Goal: Information Seeking & Learning: Learn about a topic

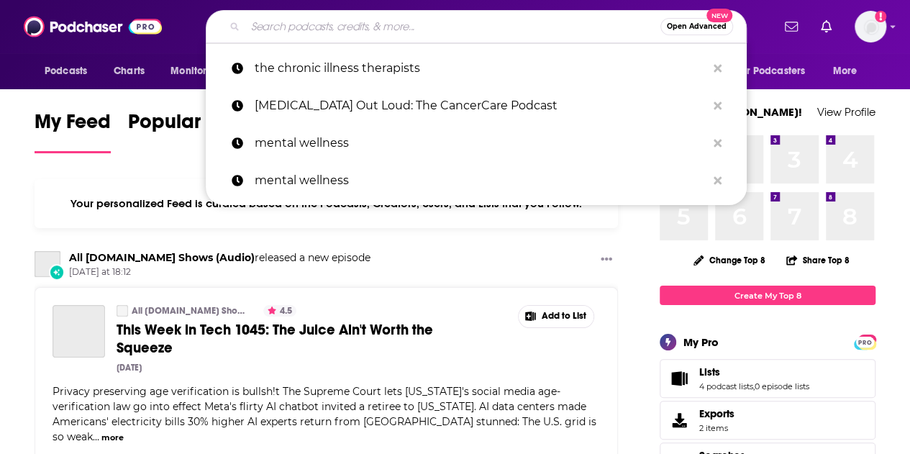
click at [354, 30] on input "Search podcasts, credits, & more..." at bounding box center [452, 26] width 415 height 23
paste input "EXIT STRATEGIES RADIO SHOW"
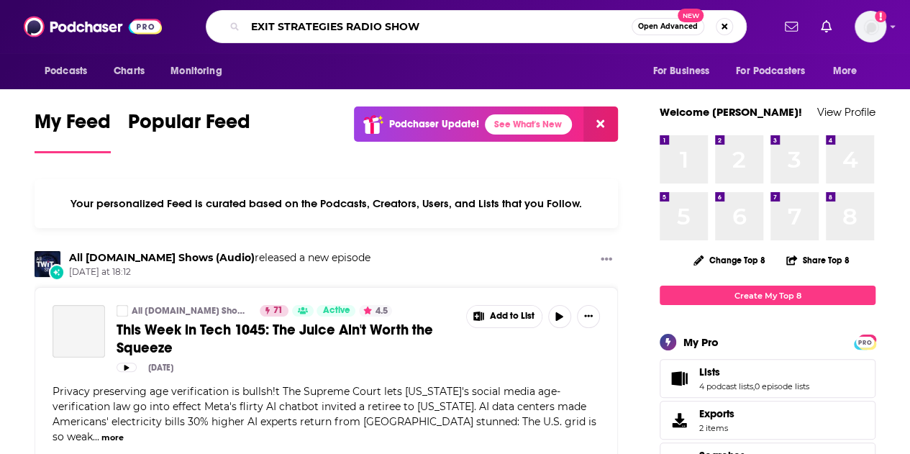
type input "EXIT STRATEGIES RADIO SHOW"
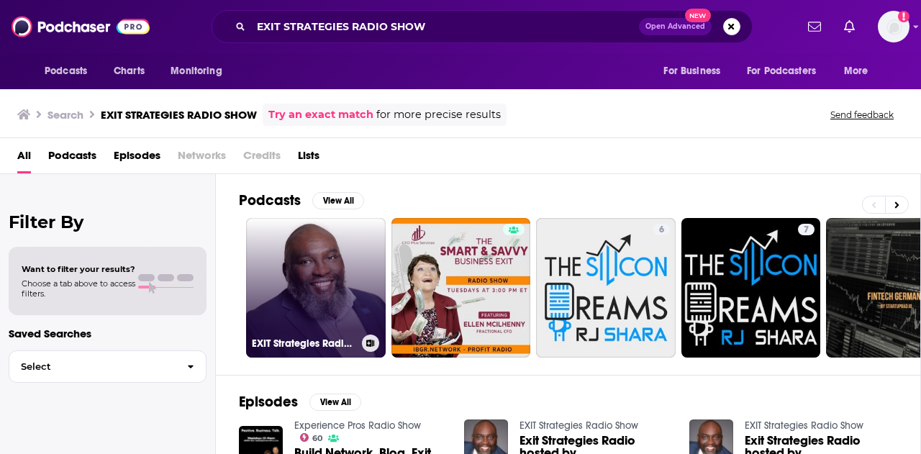
click at [322, 309] on link "EXIT Strategies Radio Show" at bounding box center [316, 288] width 140 height 140
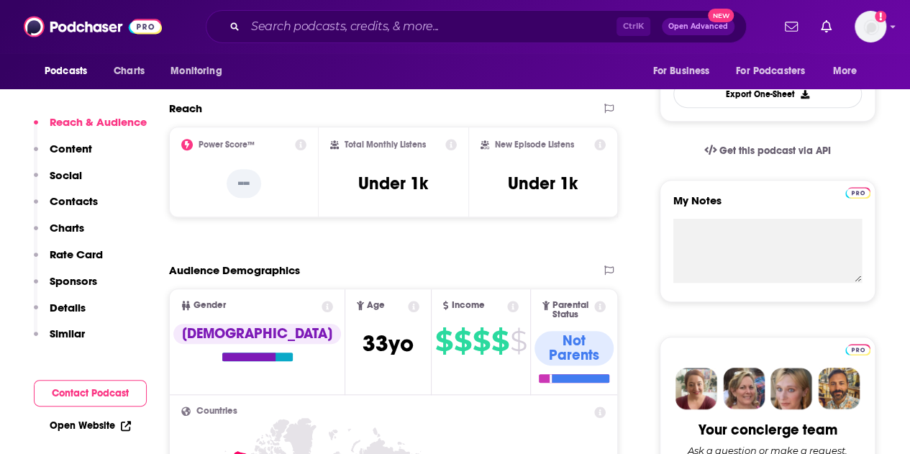
scroll to position [405, 0]
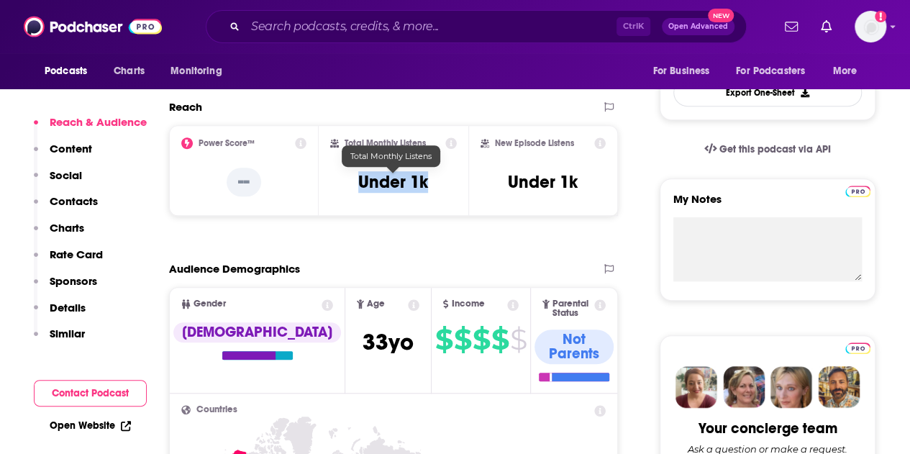
drag, startPoint x: 356, startPoint y: 179, endPoint x: 440, endPoint y: 194, distance: 86.1
click at [440, 194] on div "Total Monthly Listens Under 1k" at bounding box center [393, 170] width 127 height 66
copy h3 "Under 1k"
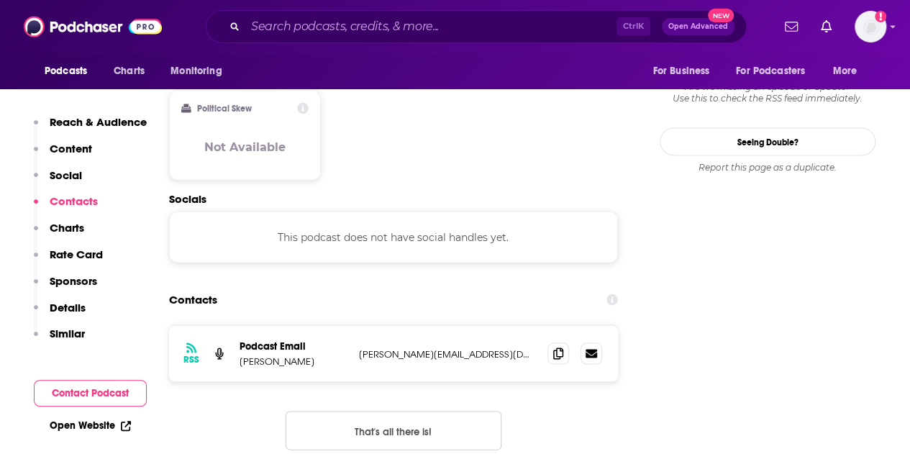
scroll to position [1272, 0]
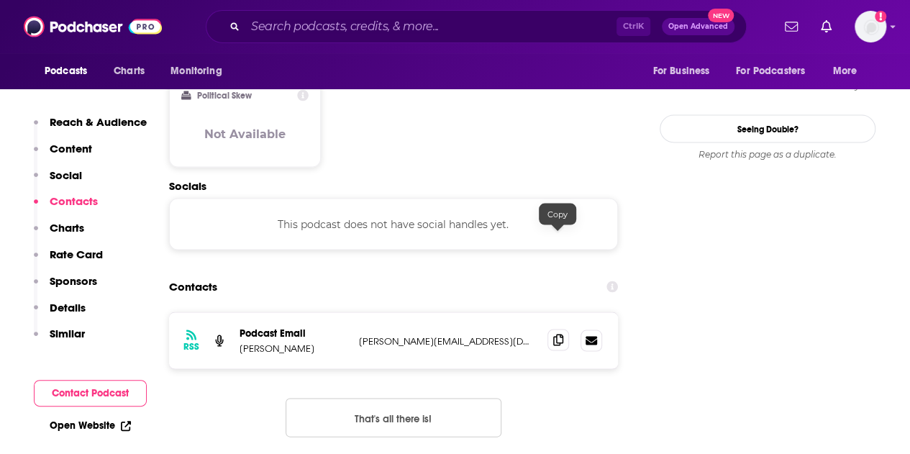
click at [562, 334] on icon at bounding box center [558, 340] width 10 height 12
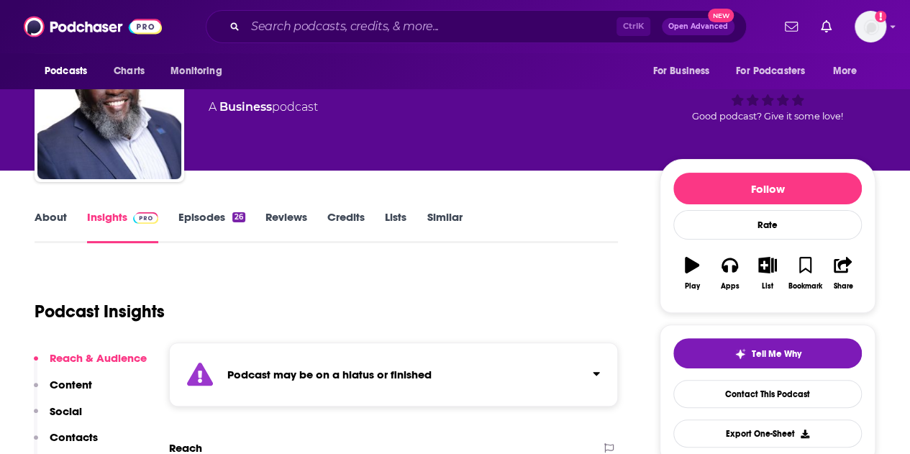
scroll to position [0, 0]
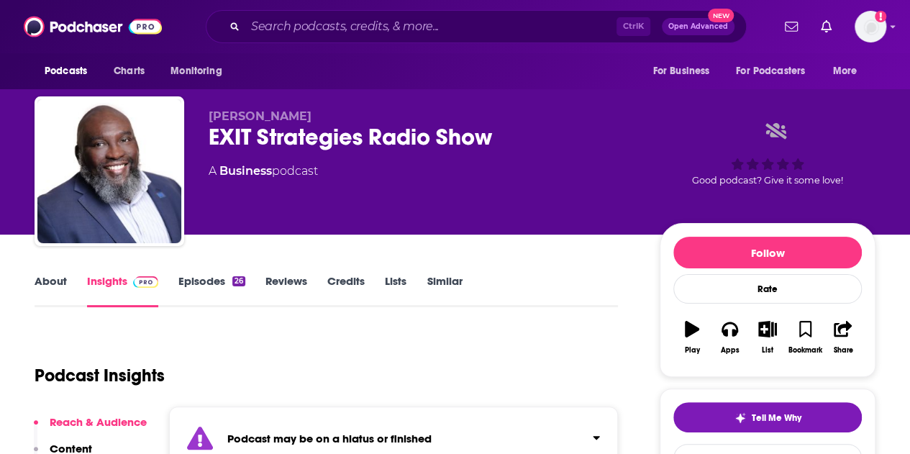
click at [220, 289] on link "Episodes 26" at bounding box center [211, 290] width 67 height 33
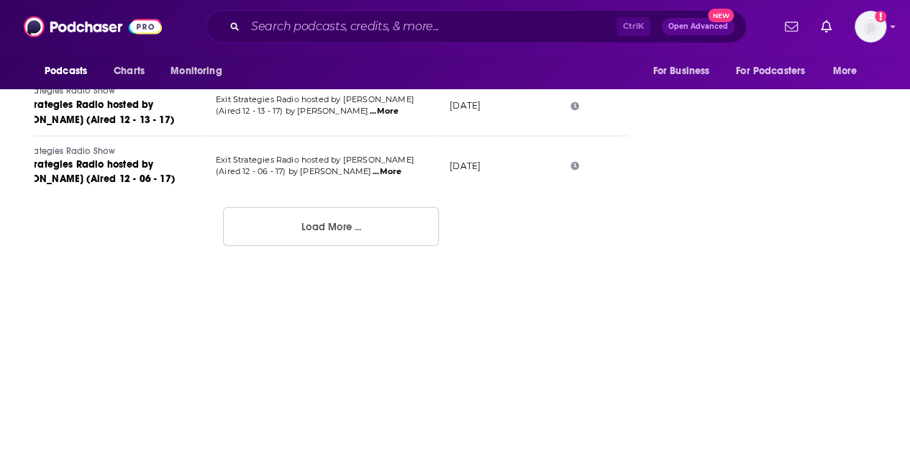
scroll to position [1600, 0]
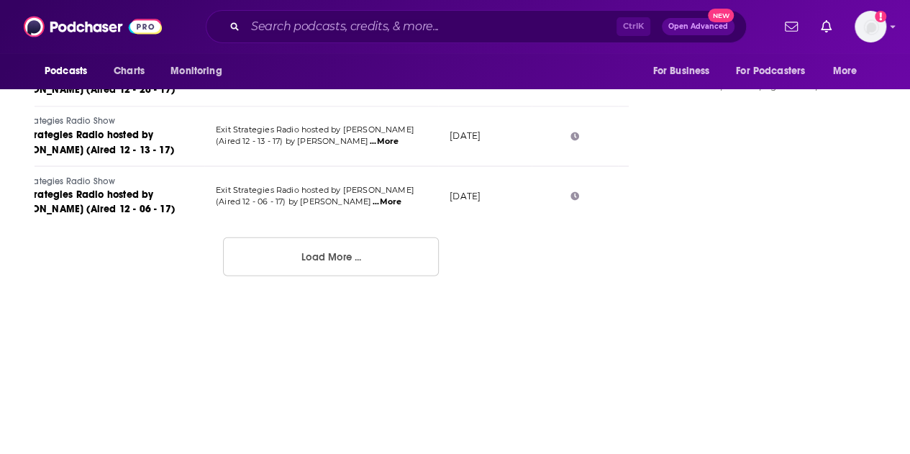
click at [409, 274] on button "Load More ..." at bounding box center [331, 256] width 216 height 39
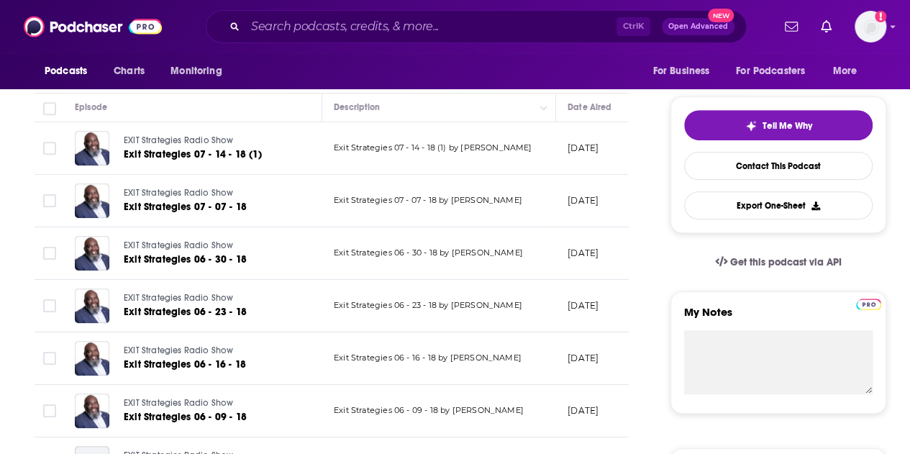
scroll to position [0, 0]
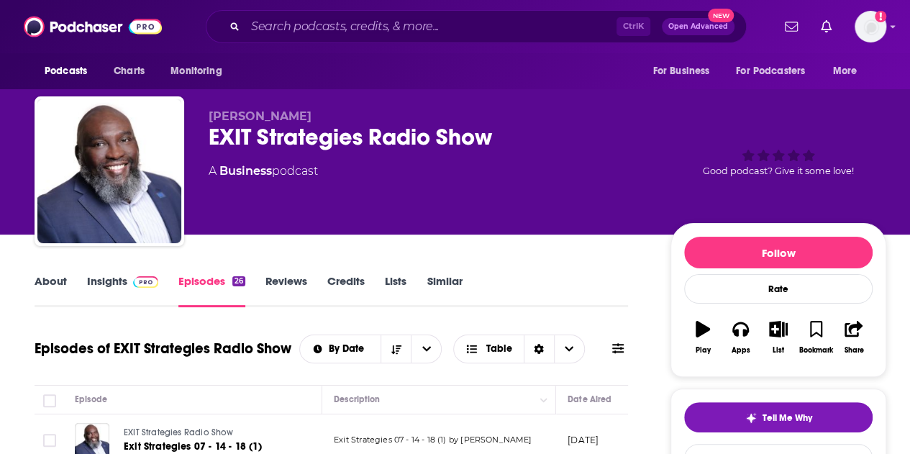
click at [52, 280] on link "About" at bounding box center [51, 290] width 32 height 33
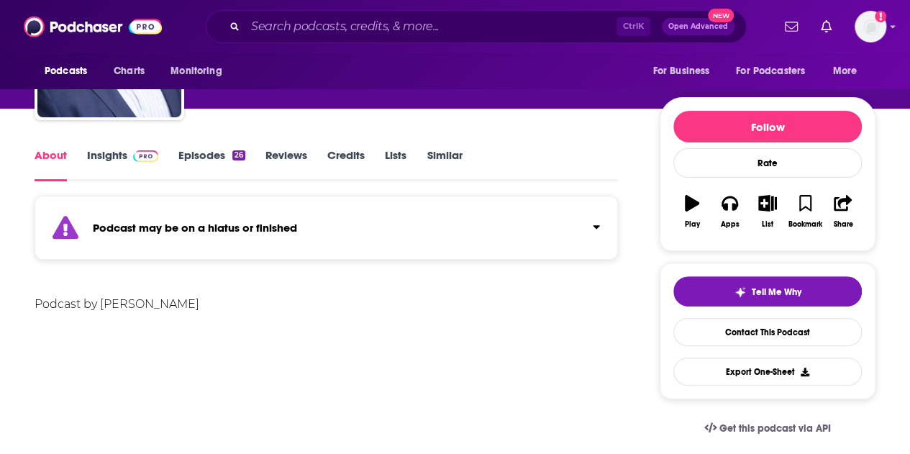
scroll to position [127, 0]
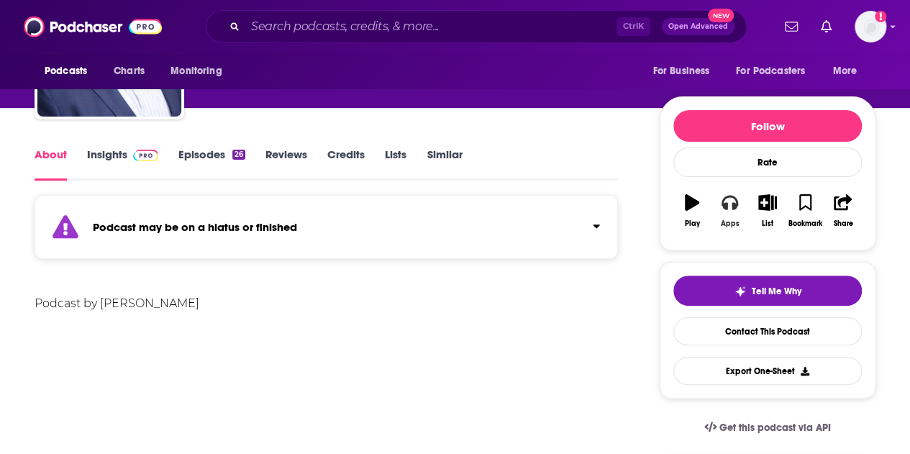
click at [720, 202] on button "Apps" at bounding box center [729, 211] width 37 height 52
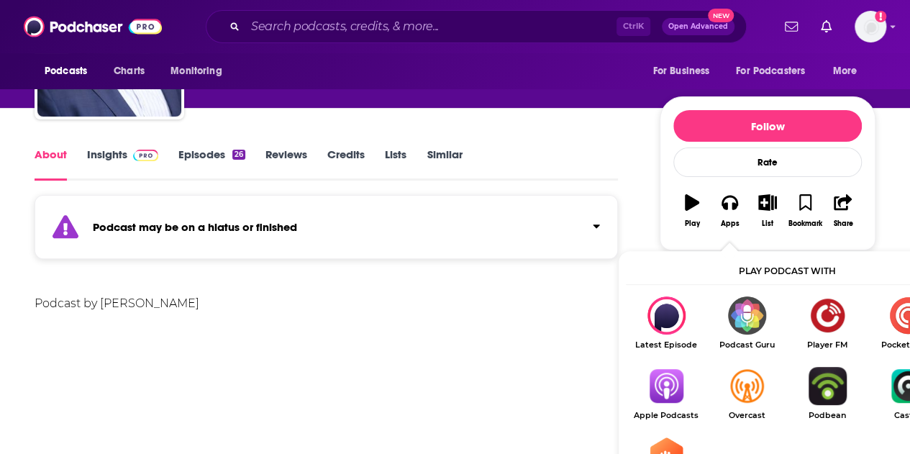
click at [666, 395] on img "Show Listen On dropdown" at bounding box center [666, 386] width 81 height 38
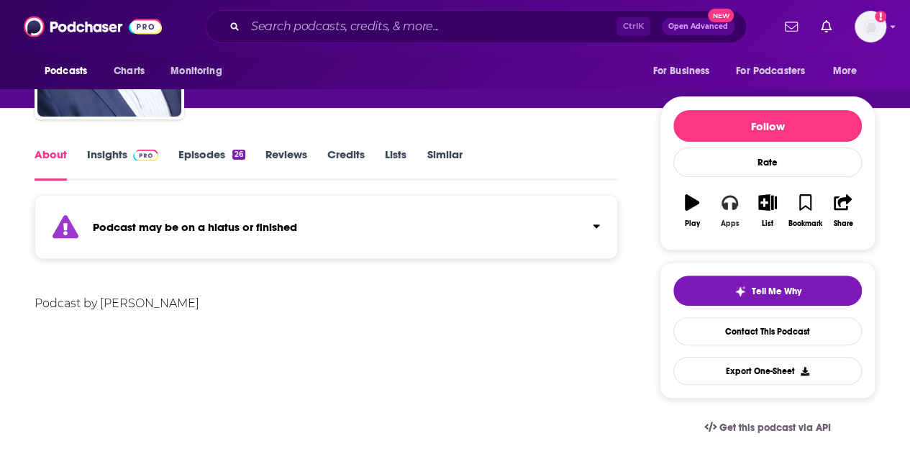
click at [726, 204] on icon "button" at bounding box center [730, 203] width 16 height 14
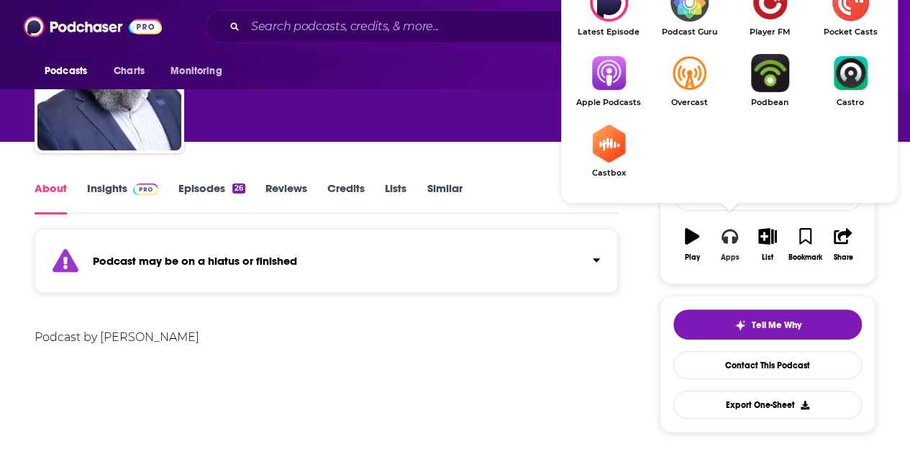
scroll to position [0, 0]
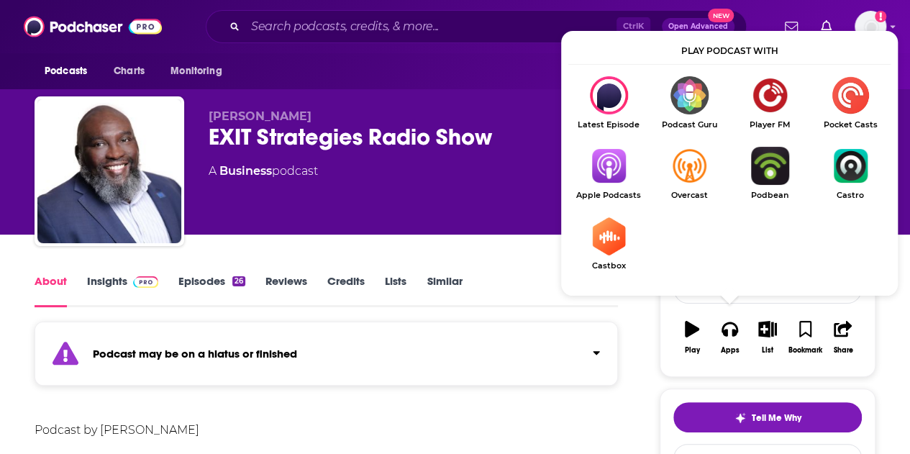
click at [599, 102] on img "Show Listen On dropdown" at bounding box center [609, 95] width 81 height 38
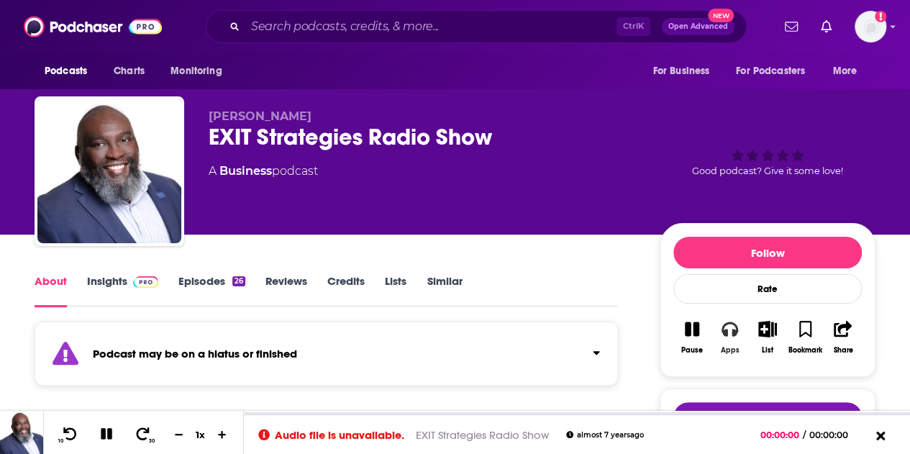
click at [731, 337] on button "Apps" at bounding box center [729, 338] width 37 height 52
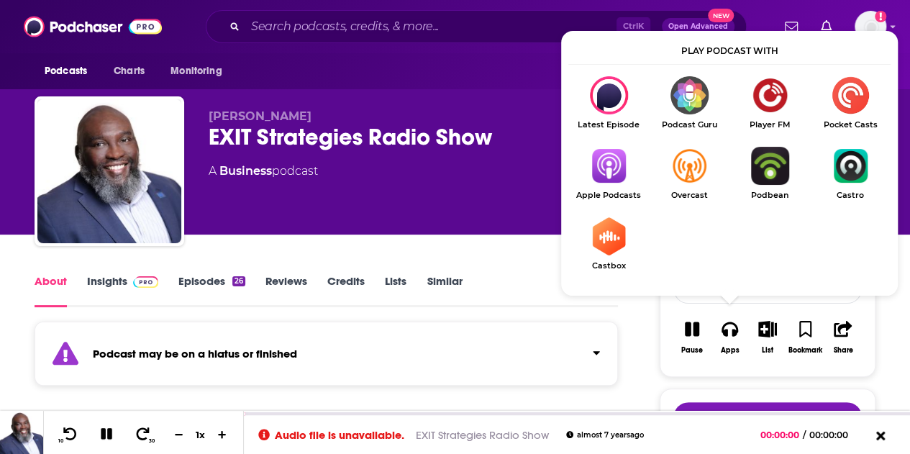
click at [613, 163] on img "Show Listen On dropdown" at bounding box center [609, 166] width 81 height 38
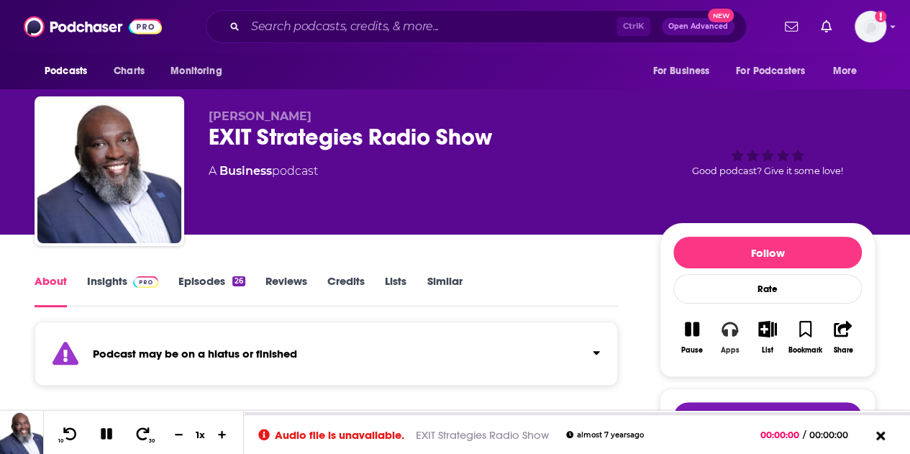
click at [730, 328] on icon "button" at bounding box center [730, 329] width 16 height 16
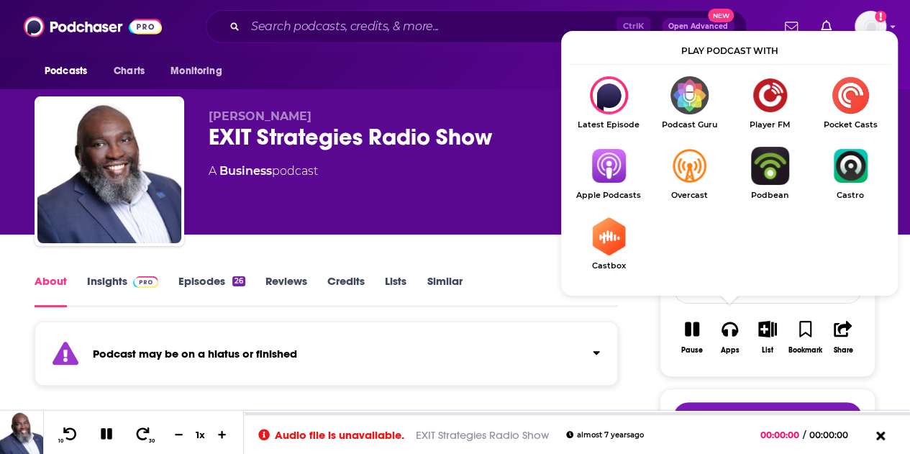
click at [692, 96] on img "Show Listen On dropdown" at bounding box center [689, 95] width 81 height 38
